Goal: Contribute content: Add original content to the website for others to see

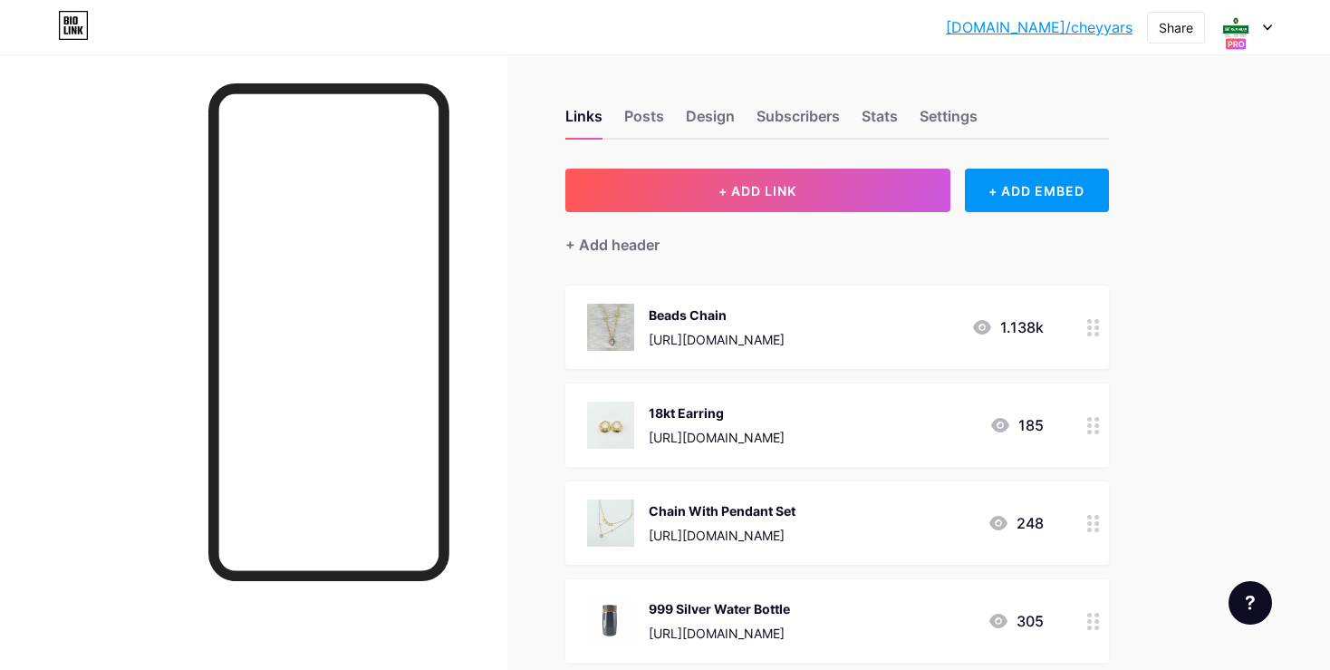
click at [749, 336] on div "[URL][DOMAIN_NAME]" at bounding box center [717, 339] width 136 height 19
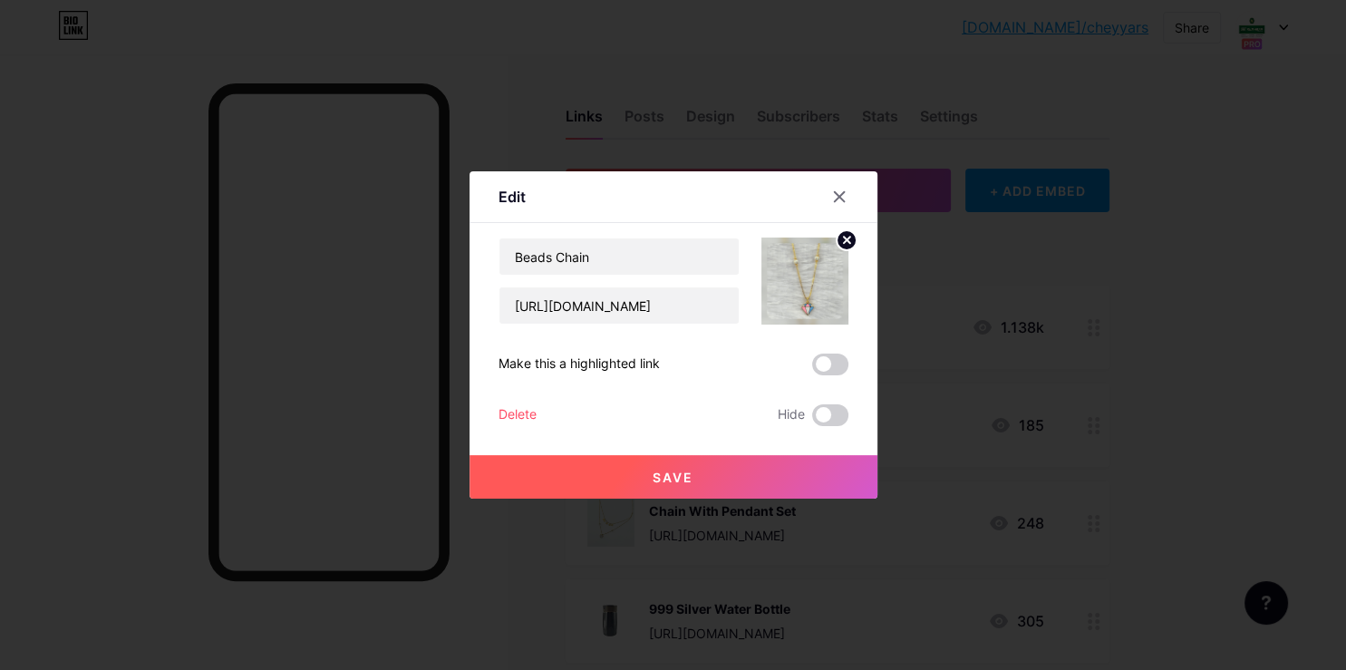
click at [816, 288] on img at bounding box center [804, 280] width 87 height 87
click at [845, 241] on icon at bounding box center [846, 240] width 6 height 6
click at [810, 279] on rect at bounding box center [814, 281] width 15 height 9
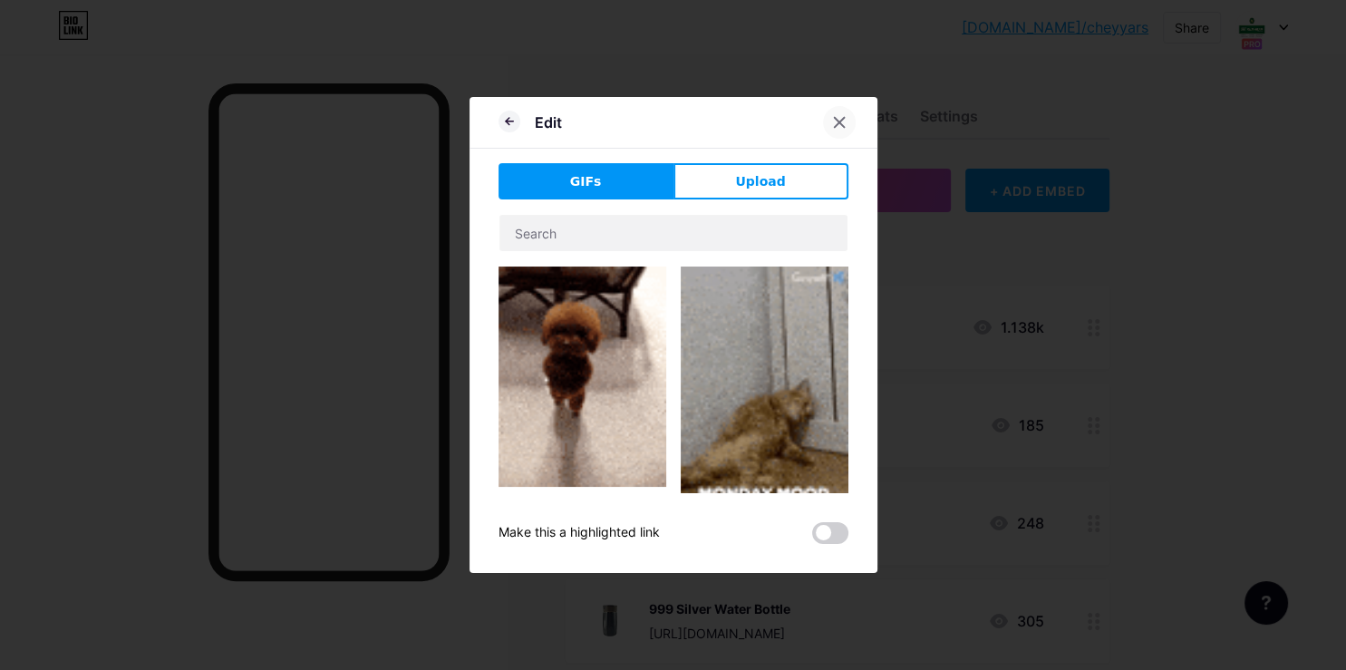
click at [836, 121] on icon at bounding box center [839, 122] width 15 height 15
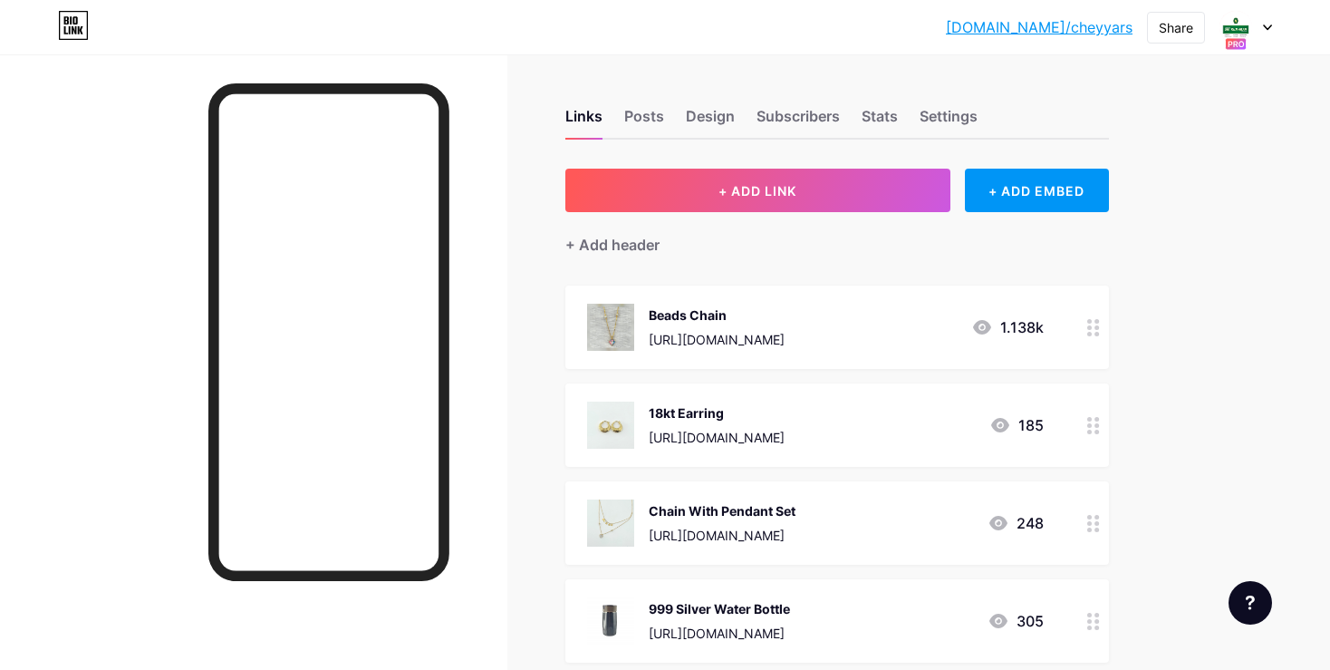
click at [714, 319] on div "Beads Chain" at bounding box center [717, 314] width 136 height 19
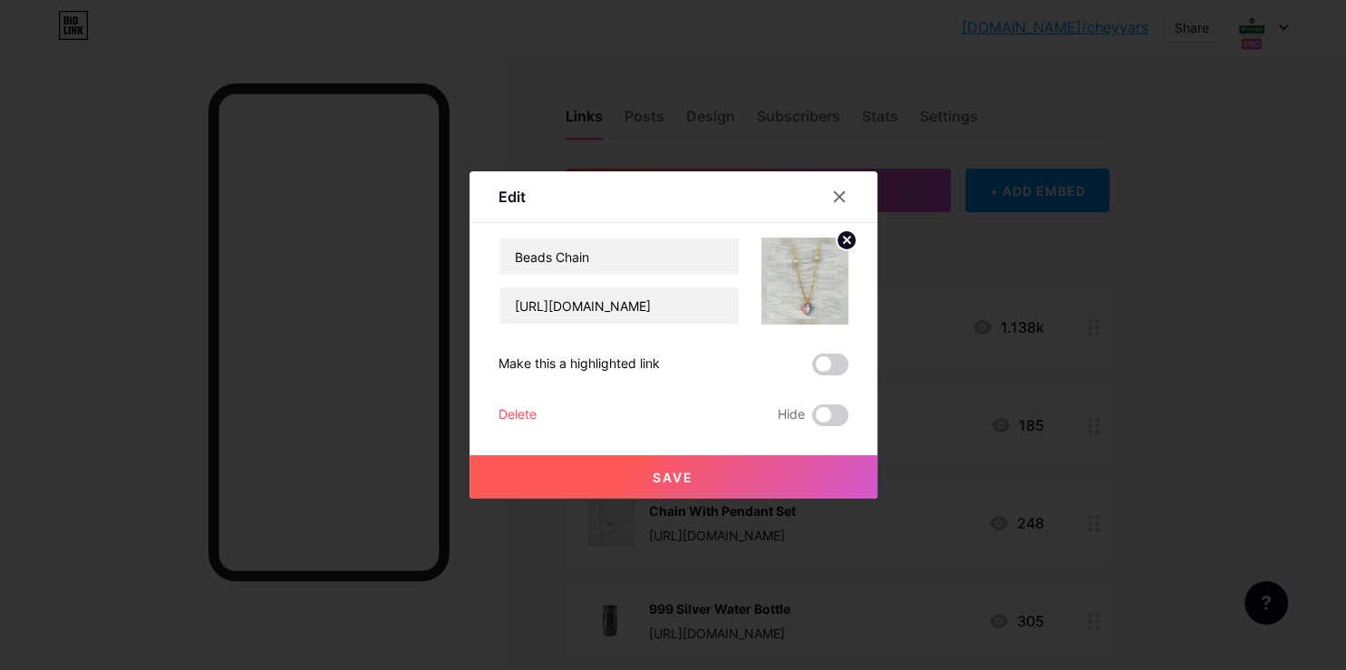
click at [846, 241] on circle at bounding box center [846, 240] width 20 height 20
click at [788, 276] on rect at bounding box center [801, 268] width 29 height 29
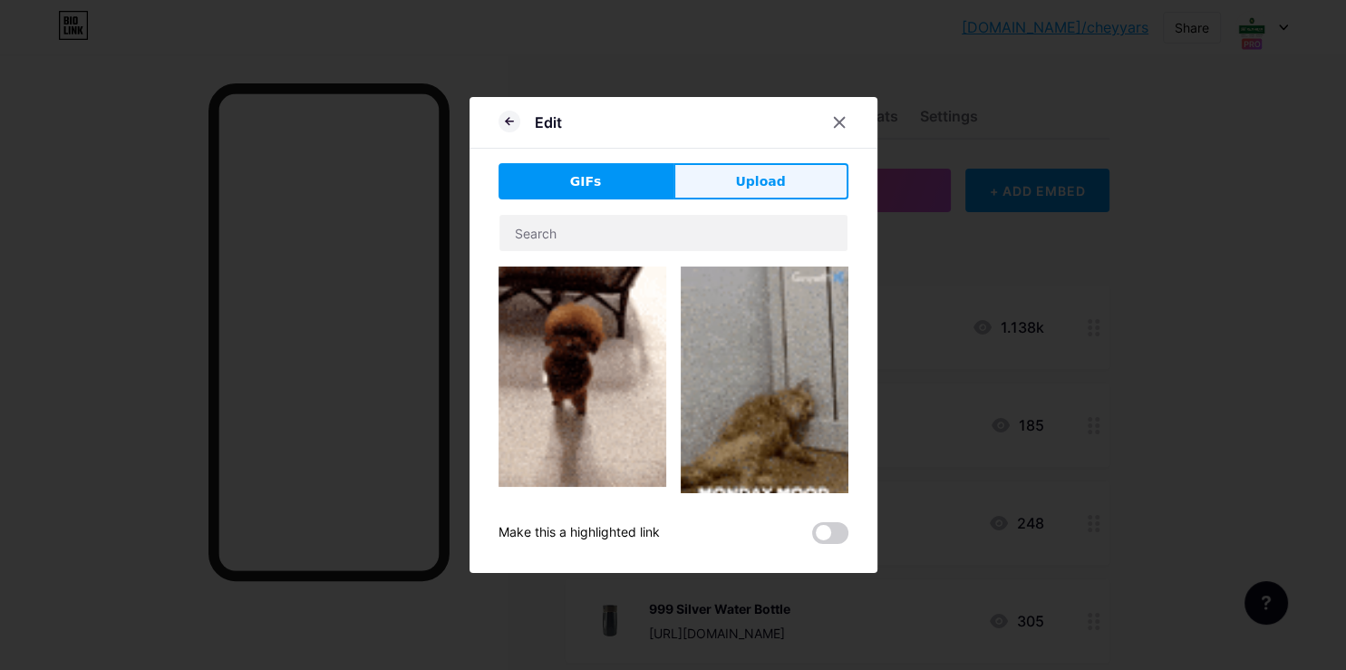
click at [718, 193] on button "Upload" at bounding box center [760, 181] width 175 height 36
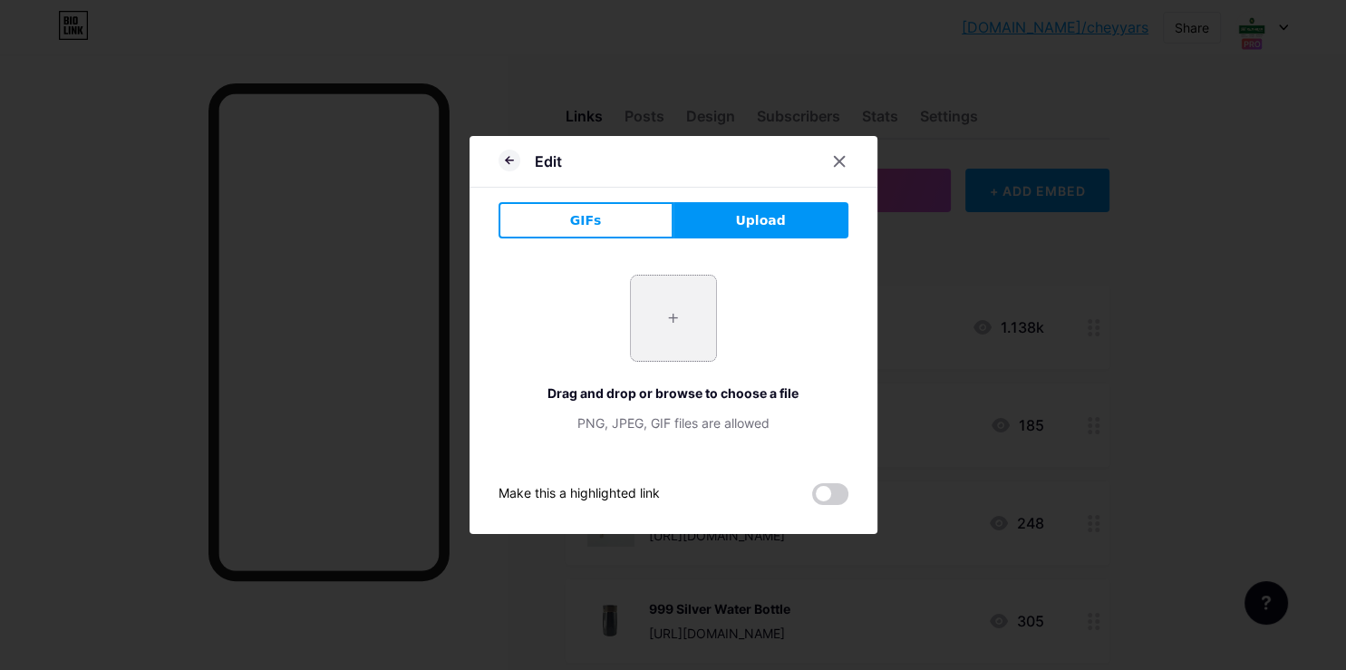
click at [673, 345] on input "file" at bounding box center [673, 318] width 85 height 85
click at [765, 220] on span "Upload" at bounding box center [760, 220] width 50 height 19
click at [681, 322] on input "file" at bounding box center [673, 318] width 85 height 85
type input "C:\fakepath\-ObSFjL4bz5ZcOtlQzp9.jpg"
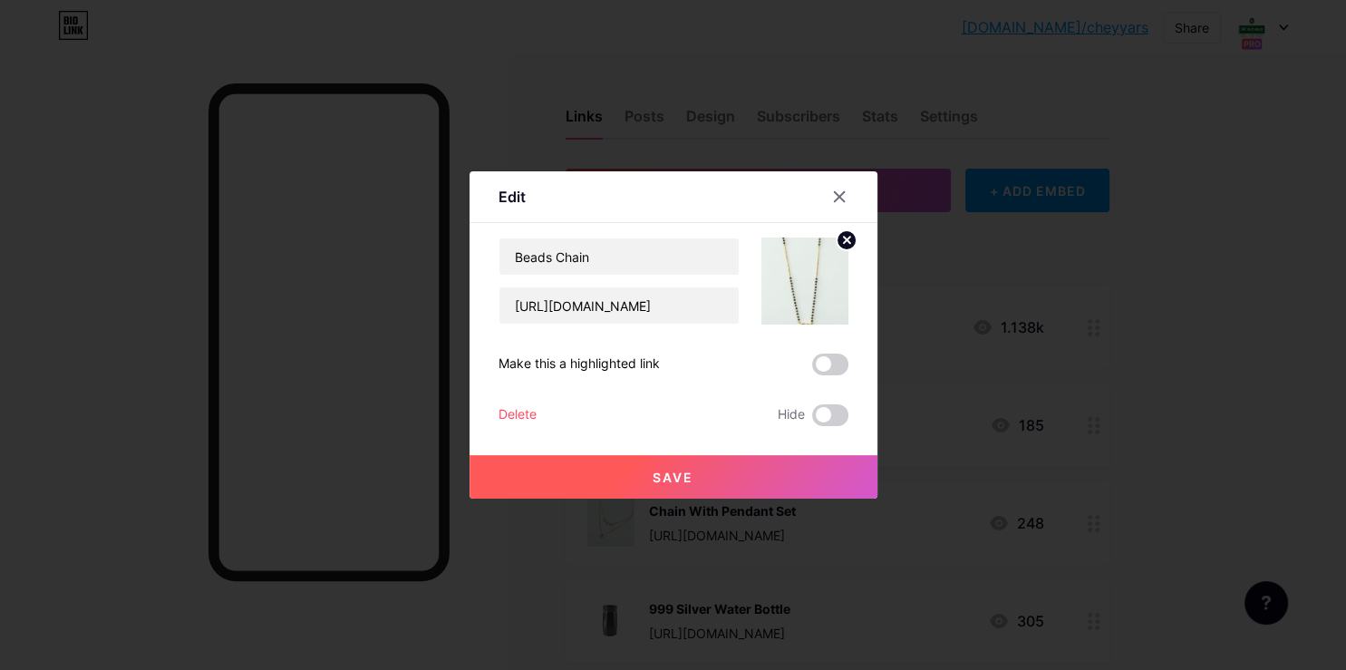
click at [688, 473] on span "Save" at bounding box center [673, 476] width 41 height 15
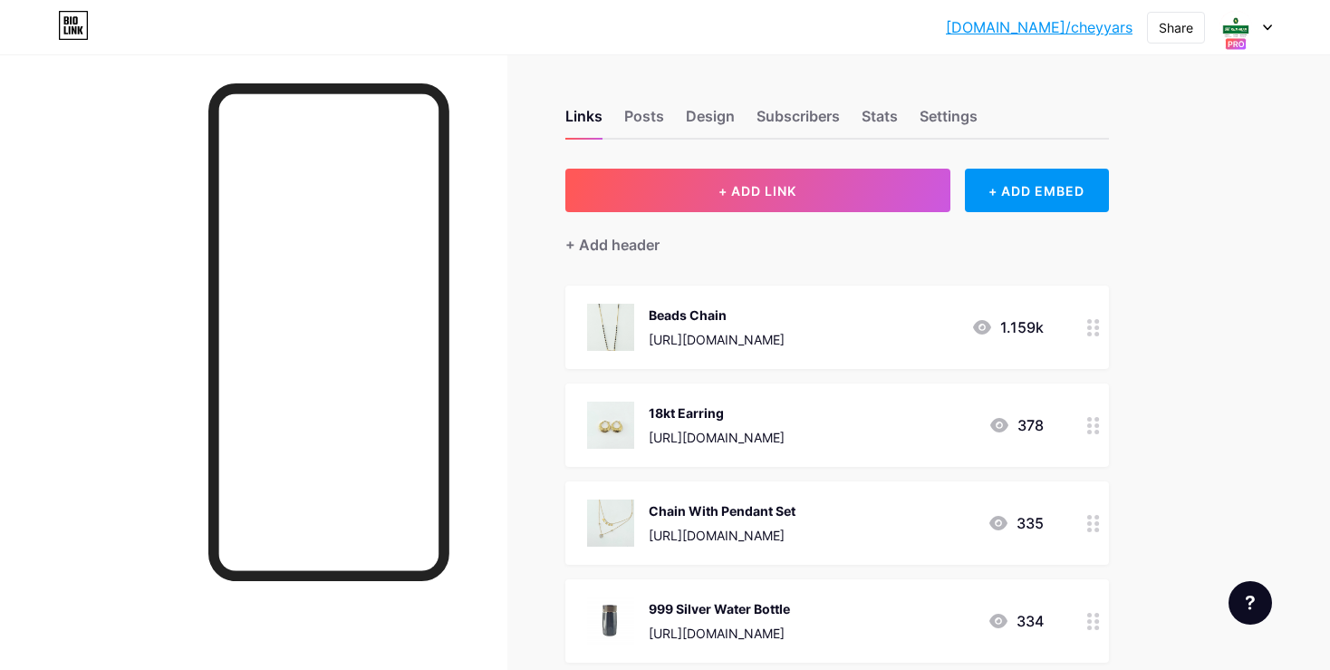
click at [612, 334] on img at bounding box center [610, 327] width 47 height 47
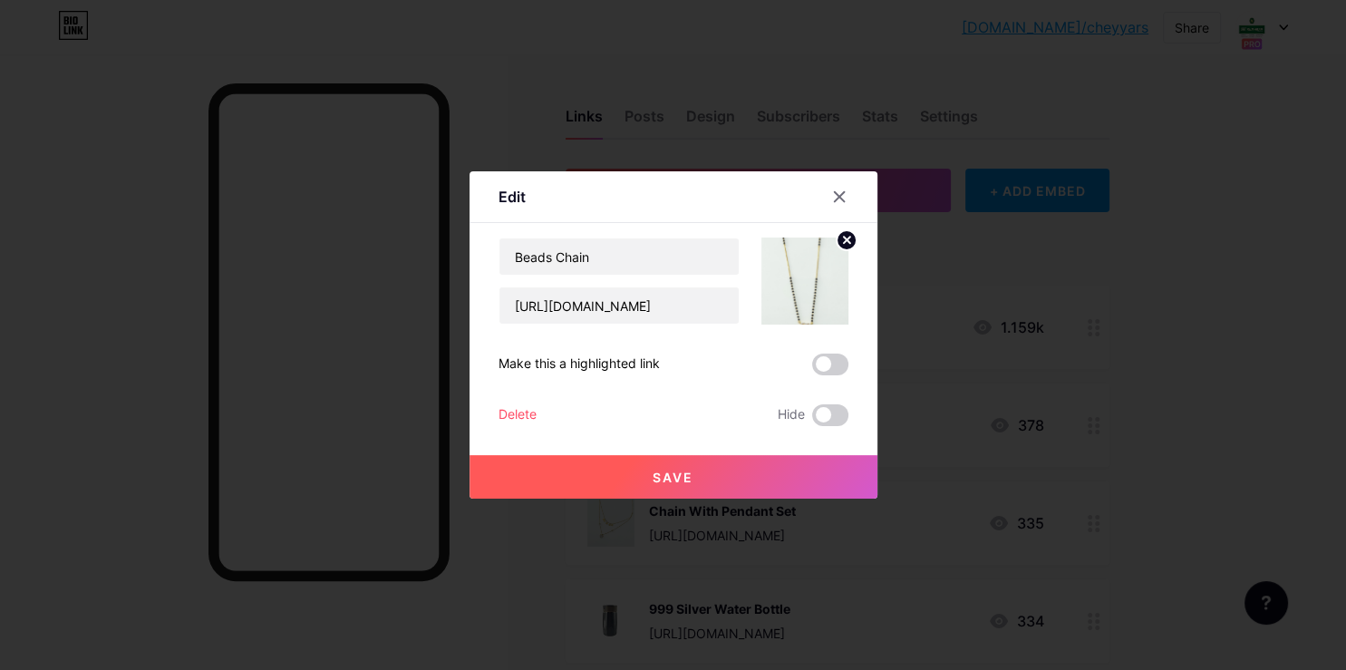
click at [811, 310] on img at bounding box center [804, 280] width 87 height 87
click at [852, 239] on circle at bounding box center [846, 240] width 20 height 20
click at [817, 286] on rect at bounding box center [814, 281] width 16 height 11
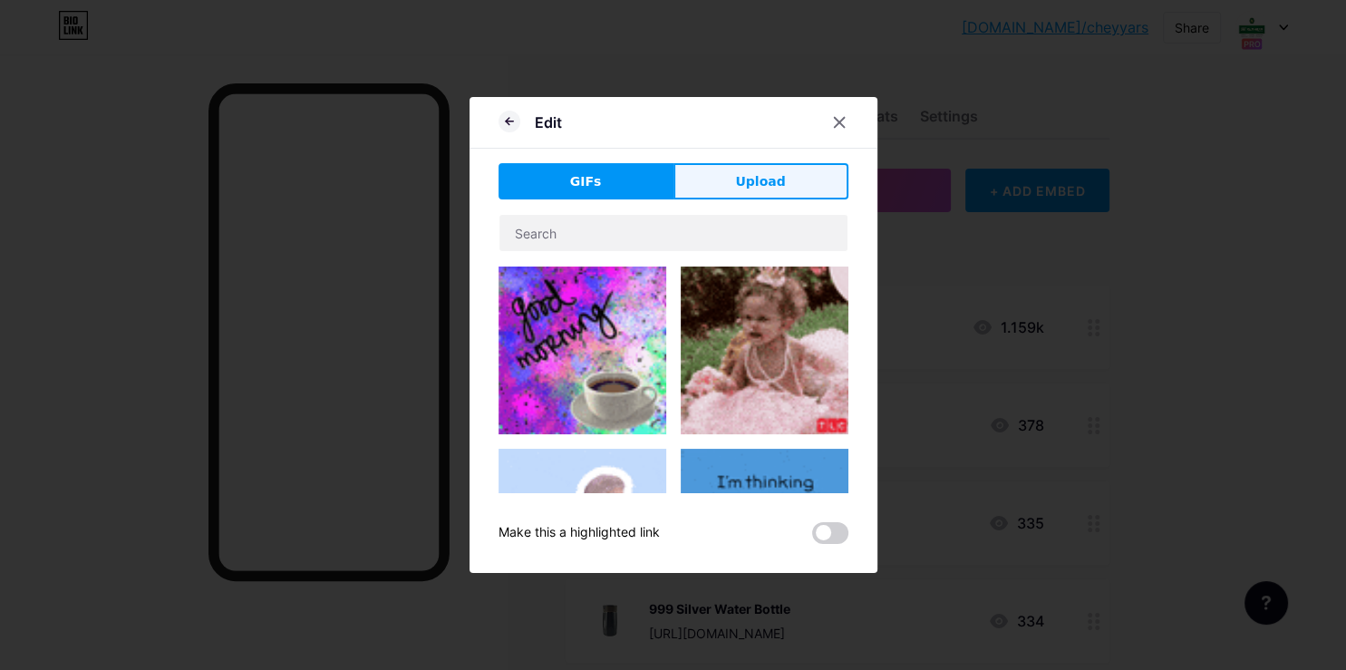
click at [728, 177] on button "Upload" at bounding box center [760, 181] width 175 height 36
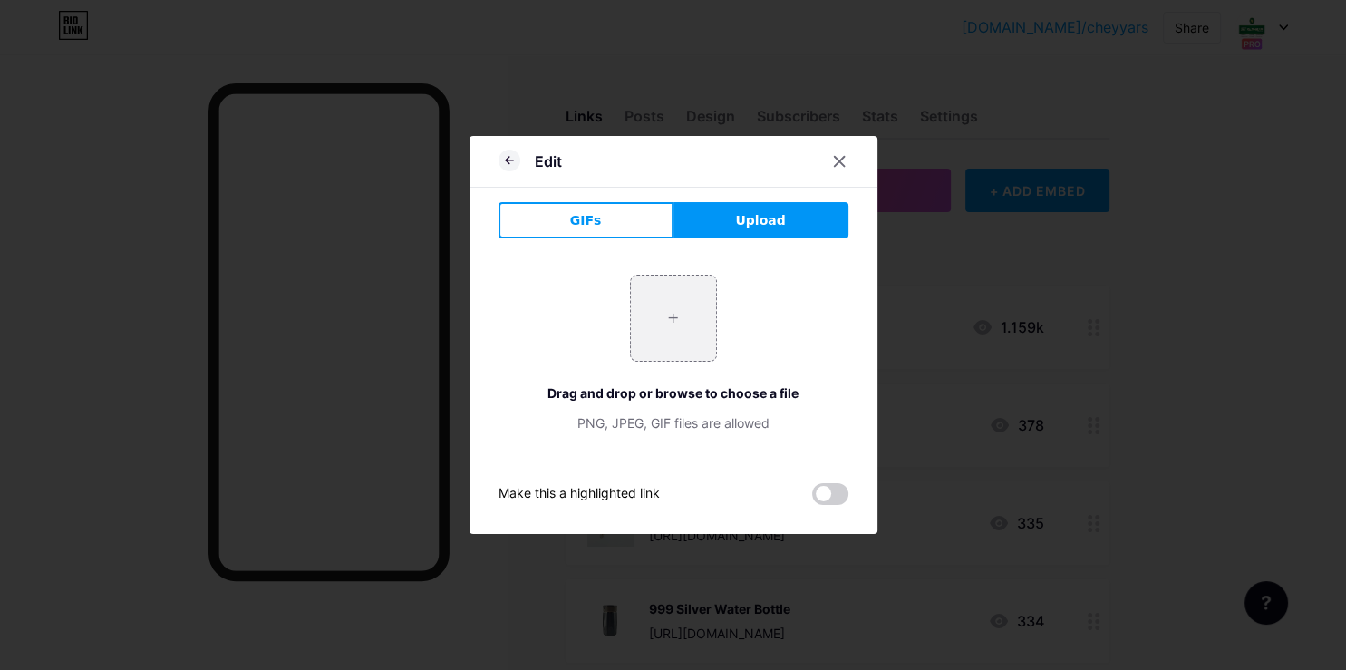
click at [744, 216] on span "Upload" at bounding box center [760, 220] width 50 height 19
click at [687, 326] on input "file" at bounding box center [673, 318] width 85 height 85
type input "C:\fakepath\-ObSFjL7zpWYOq2LFsGk.jpg"
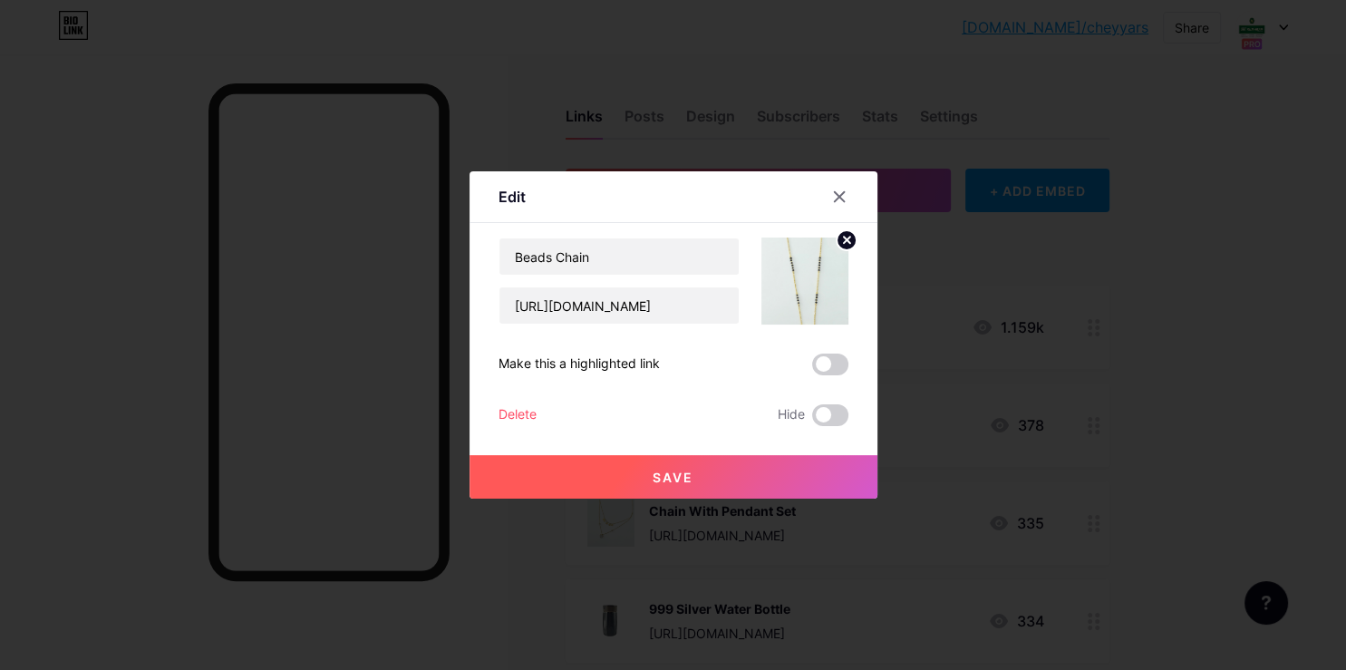
click at [817, 285] on img at bounding box center [804, 280] width 87 height 87
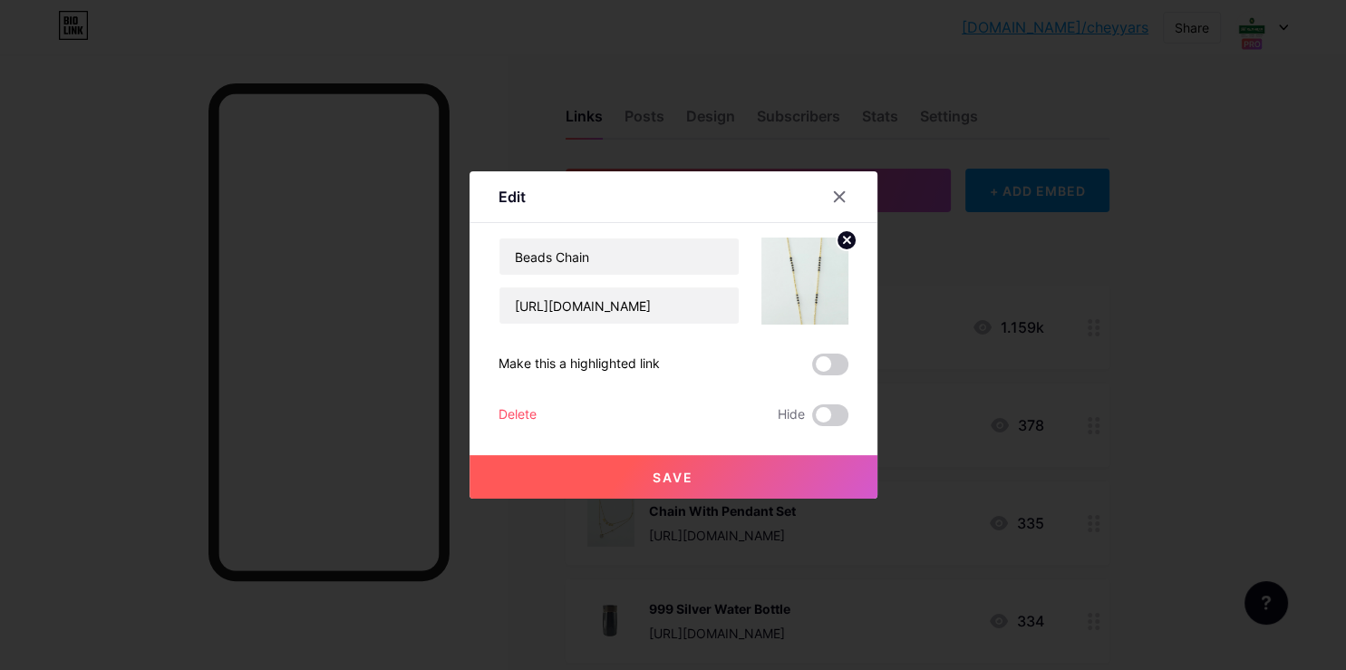
click at [817, 285] on img at bounding box center [804, 280] width 87 height 87
click at [844, 240] on circle at bounding box center [846, 240] width 20 height 20
click at [785, 266] on div "Picture" at bounding box center [804, 280] width 87 height 87
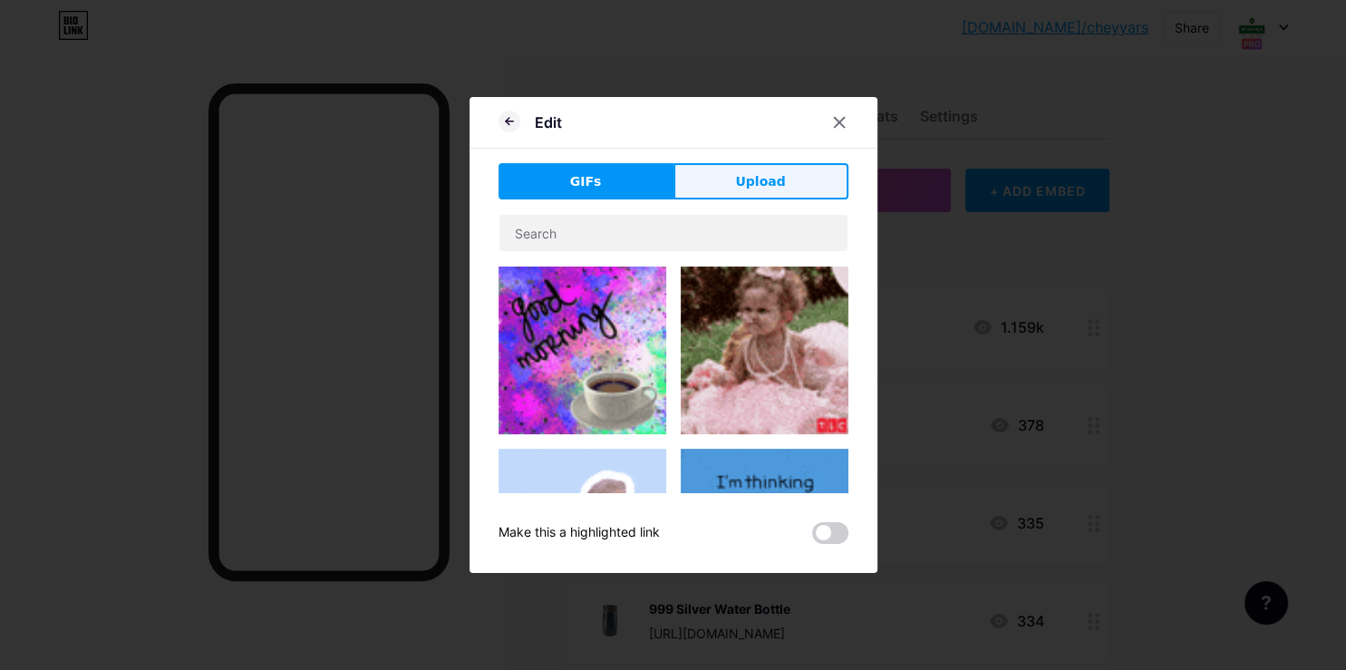
click at [777, 193] on button "Upload" at bounding box center [760, 181] width 175 height 36
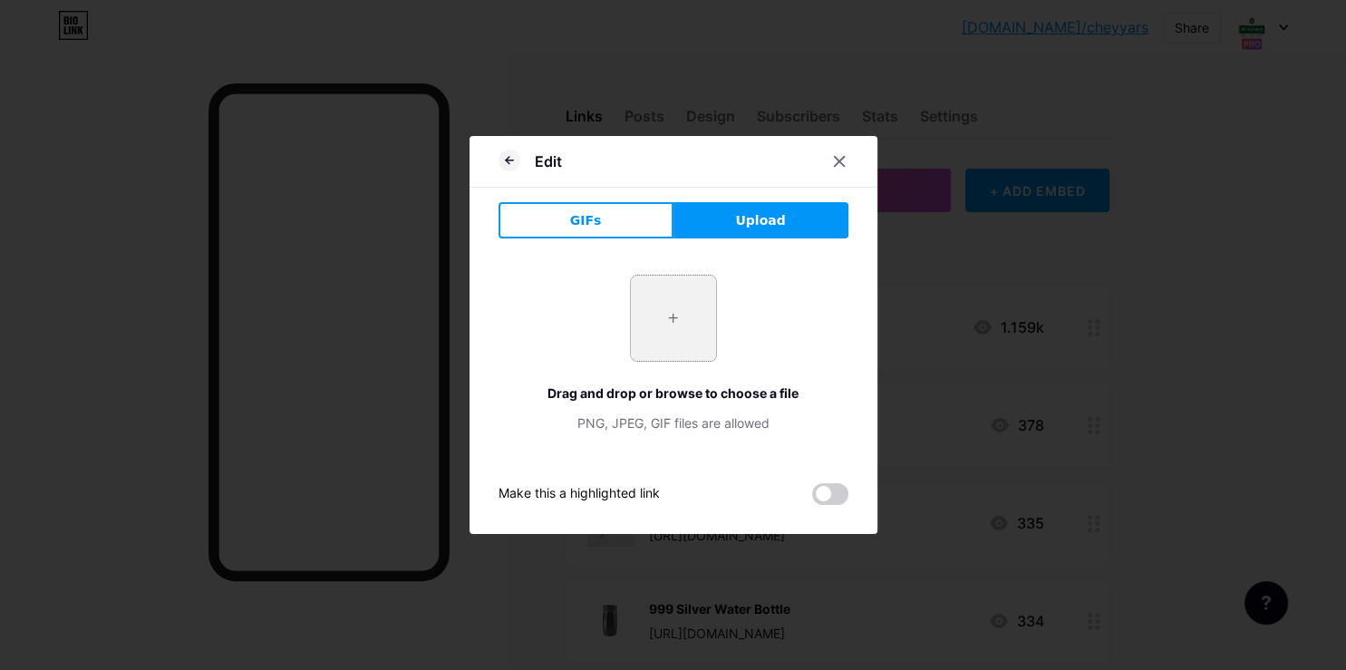
click at [651, 340] on input "file" at bounding box center [673, 318] width 85 height 85
type input "C:\fakepath\-ObSH4RuEYTMYAZ4YEmZ.jpg"
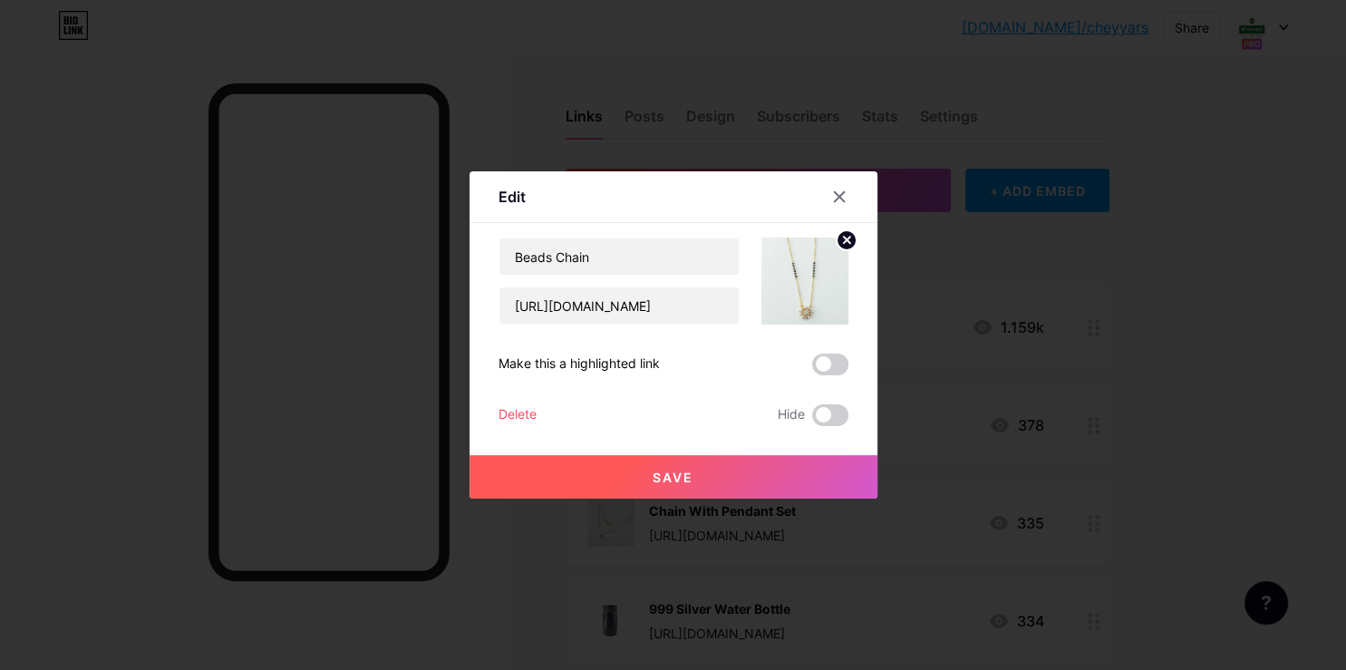
click at [633, 470] on button "Save" at bounding box center [673, 477] width 408 height 44
